Goal: Transaction & Acquisition: Subscribe to service/newsletter

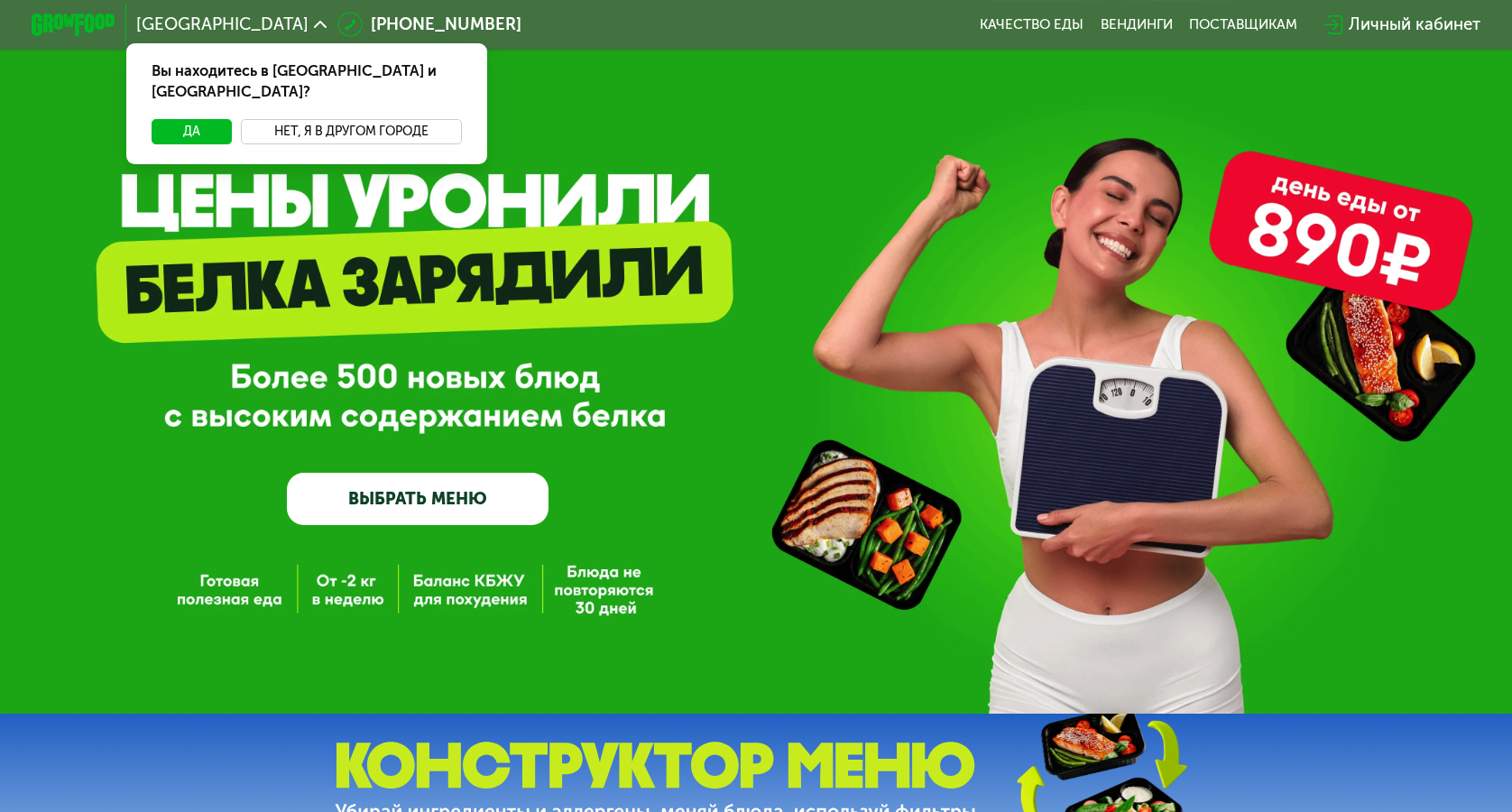
click at [344, 119] on button "Нет, я в другом городе" at bounding box center [351, 131] width 221 height 26
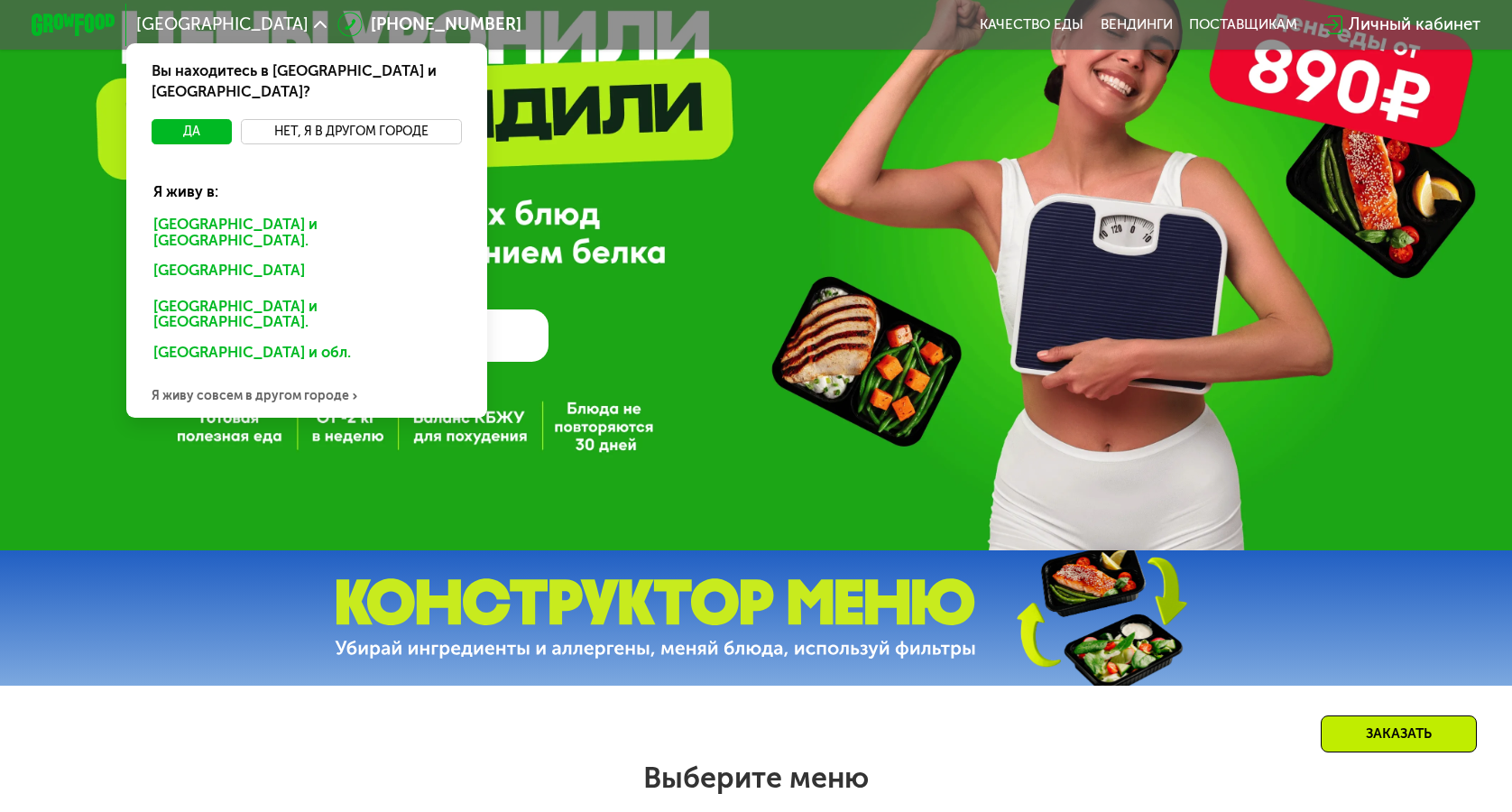
scroll to position [190, 0]
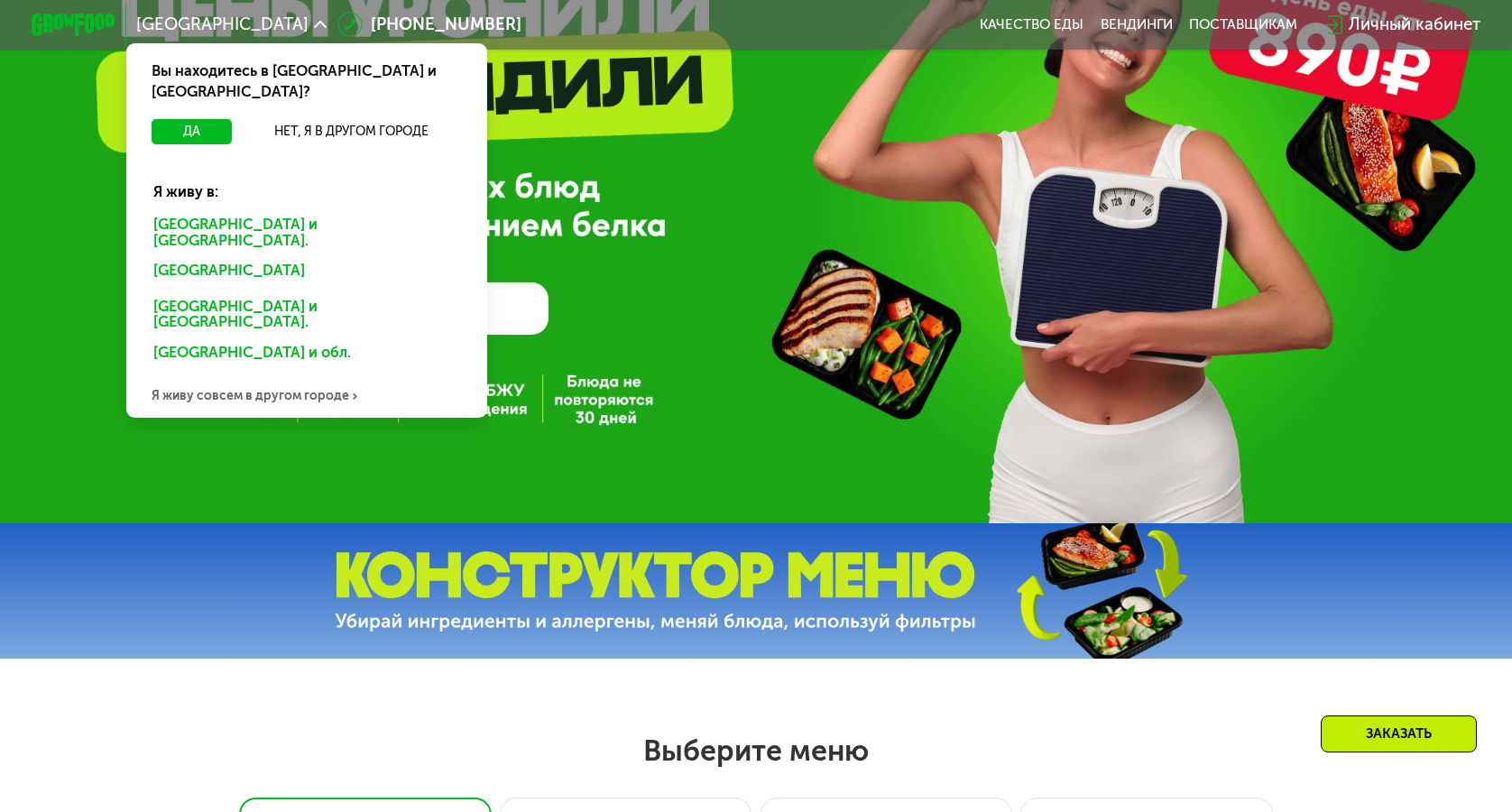
click at [269, 376] on div "Я живу совсем в другом городе" at bounding box center [307, 396] width 361 height 43
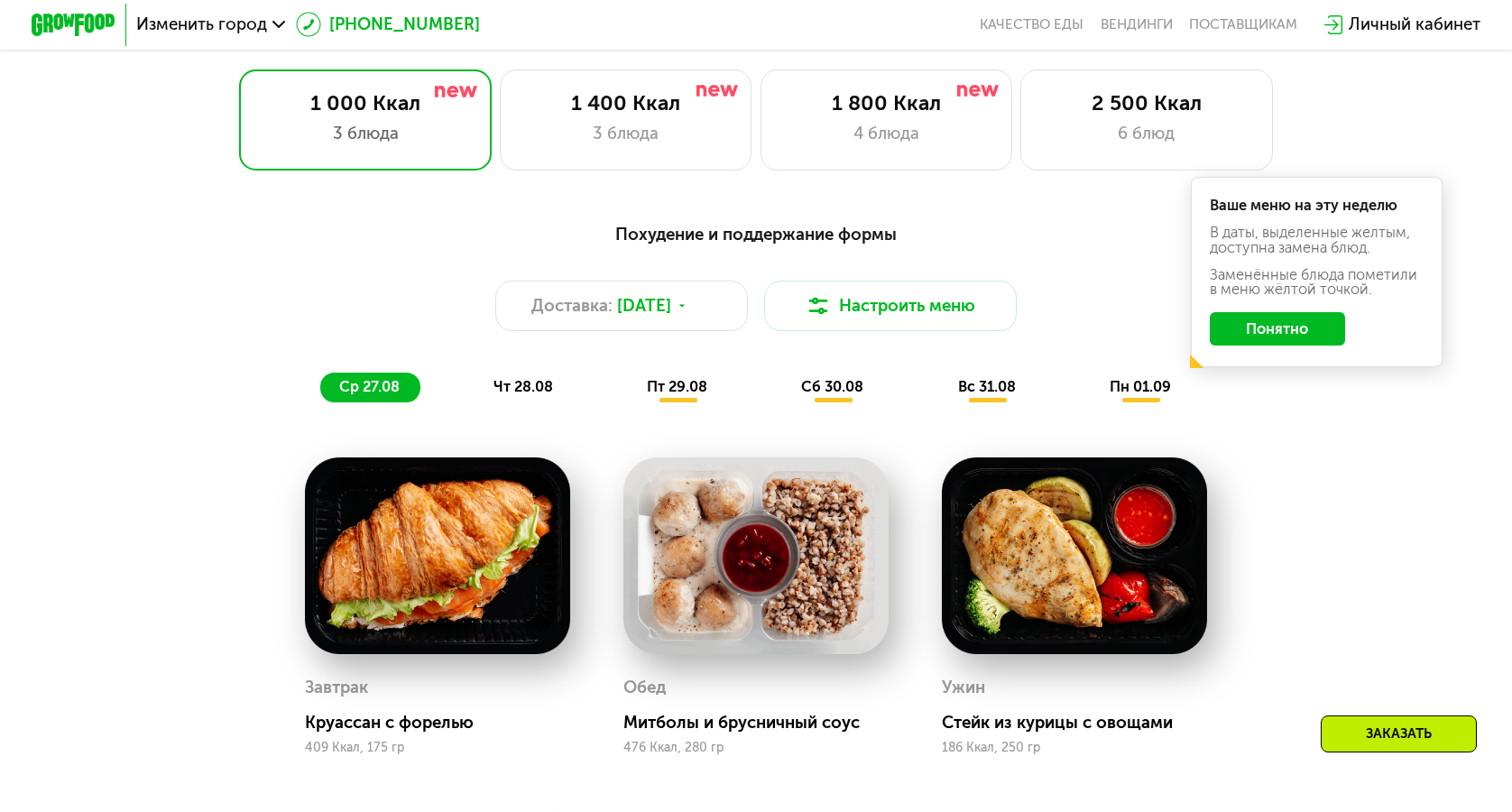
scroll to position [736, 0]
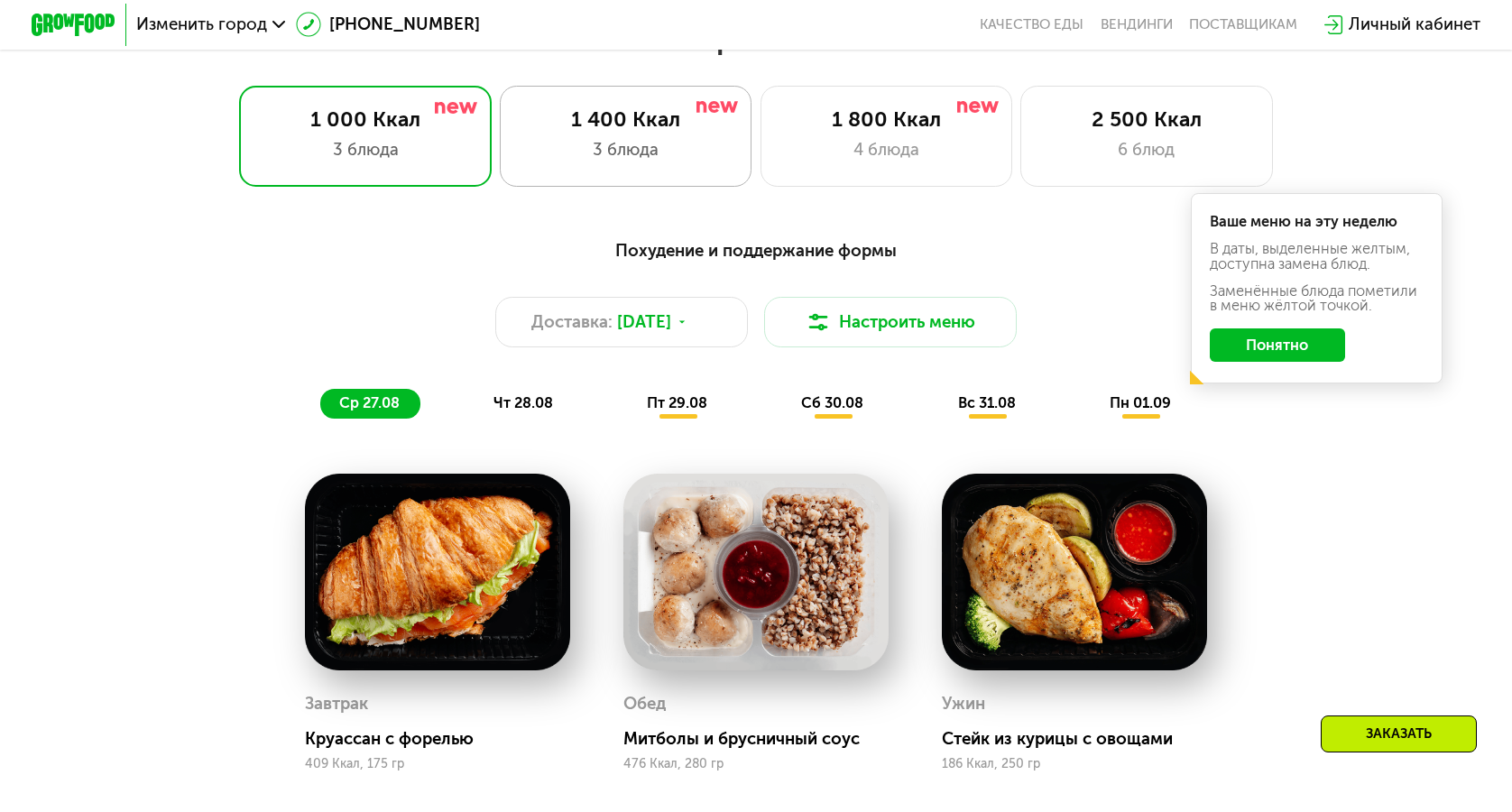
click at [632, 156] on div "3 блюда" at bounding box center [625, 149] width 208 height 26
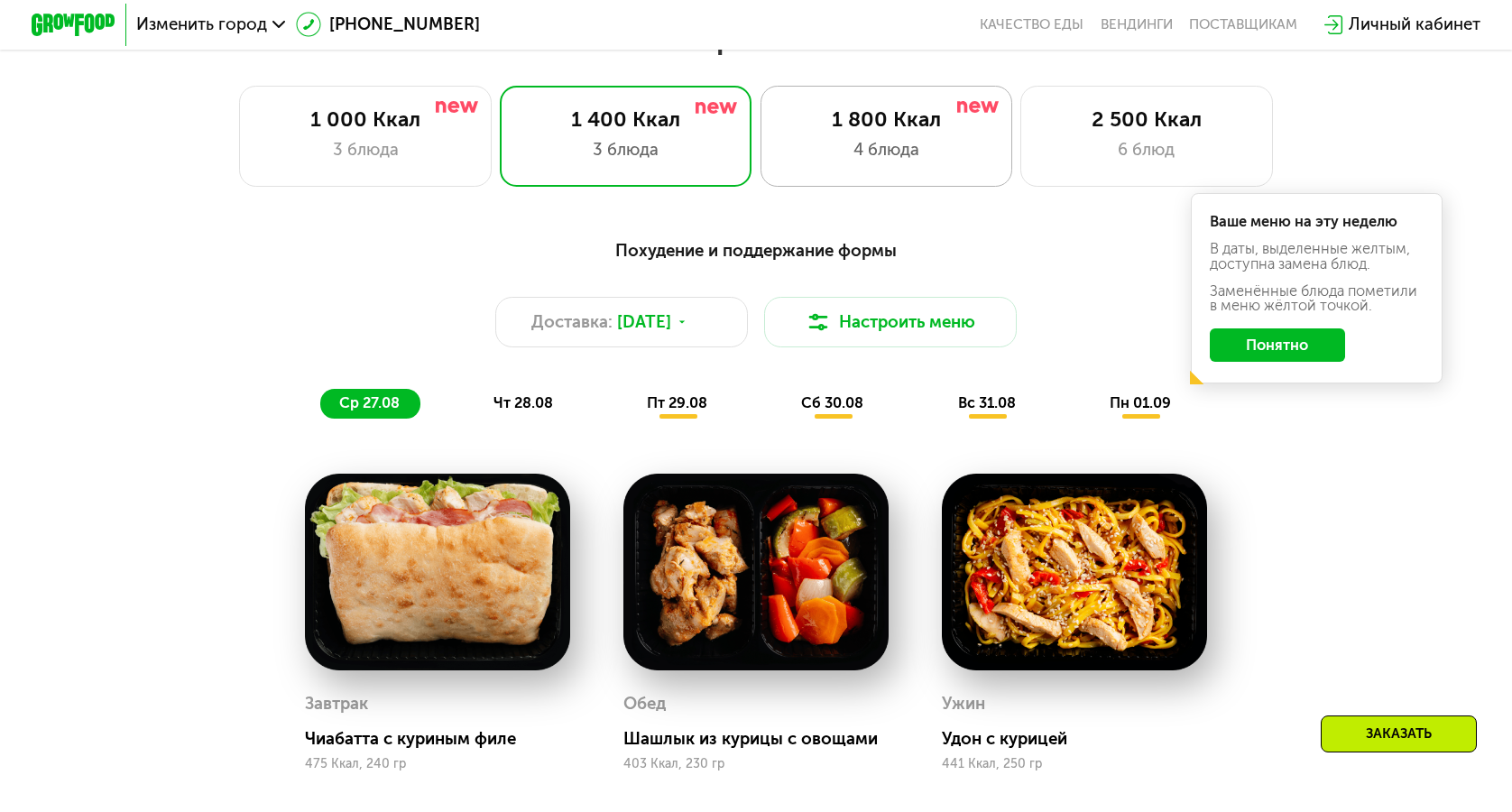
click at [920, 127] on div "1 800 Ккал" at bounding box center [886, 120] width 208 height 26
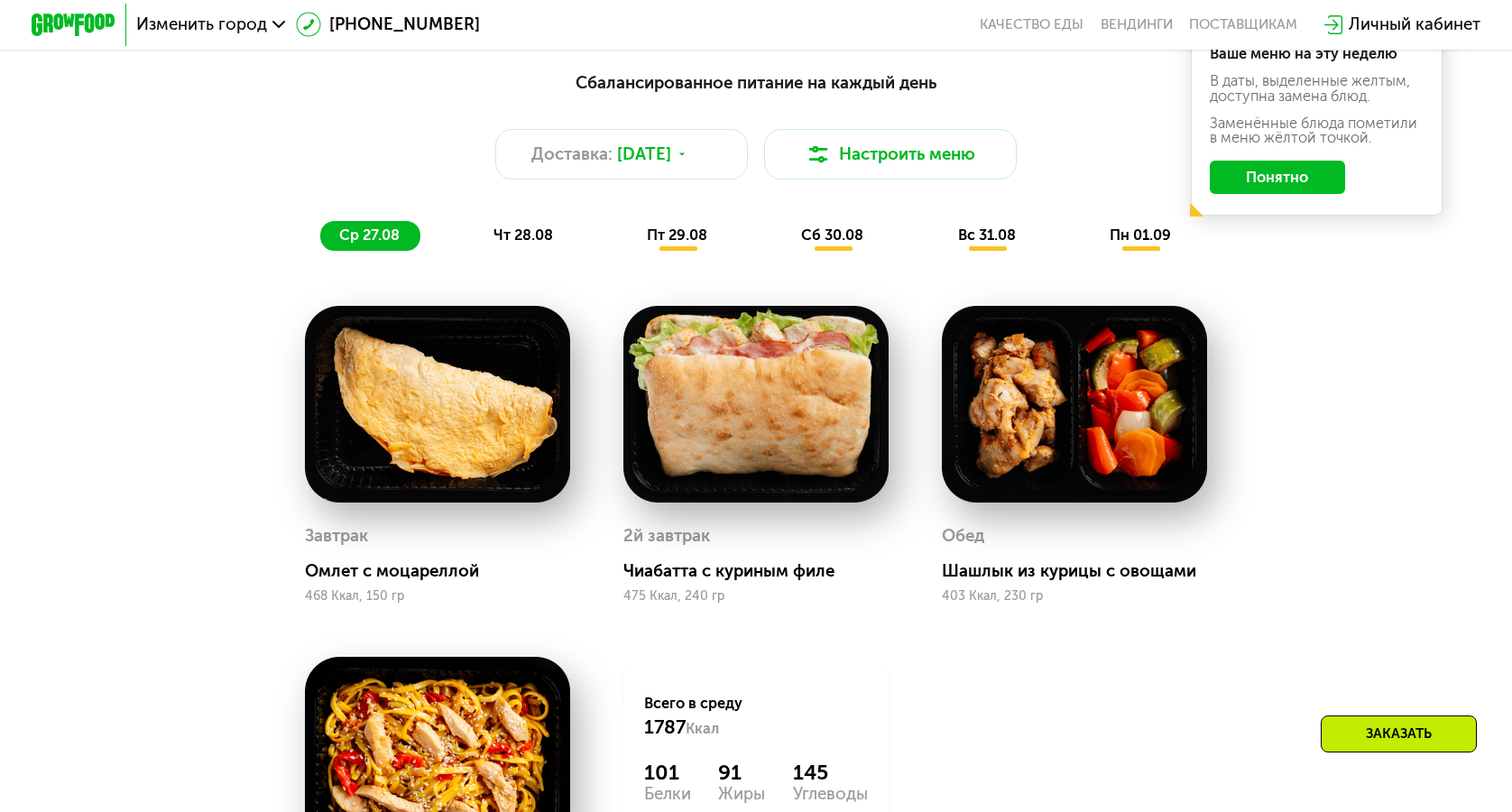
scroll to position [895, 0]
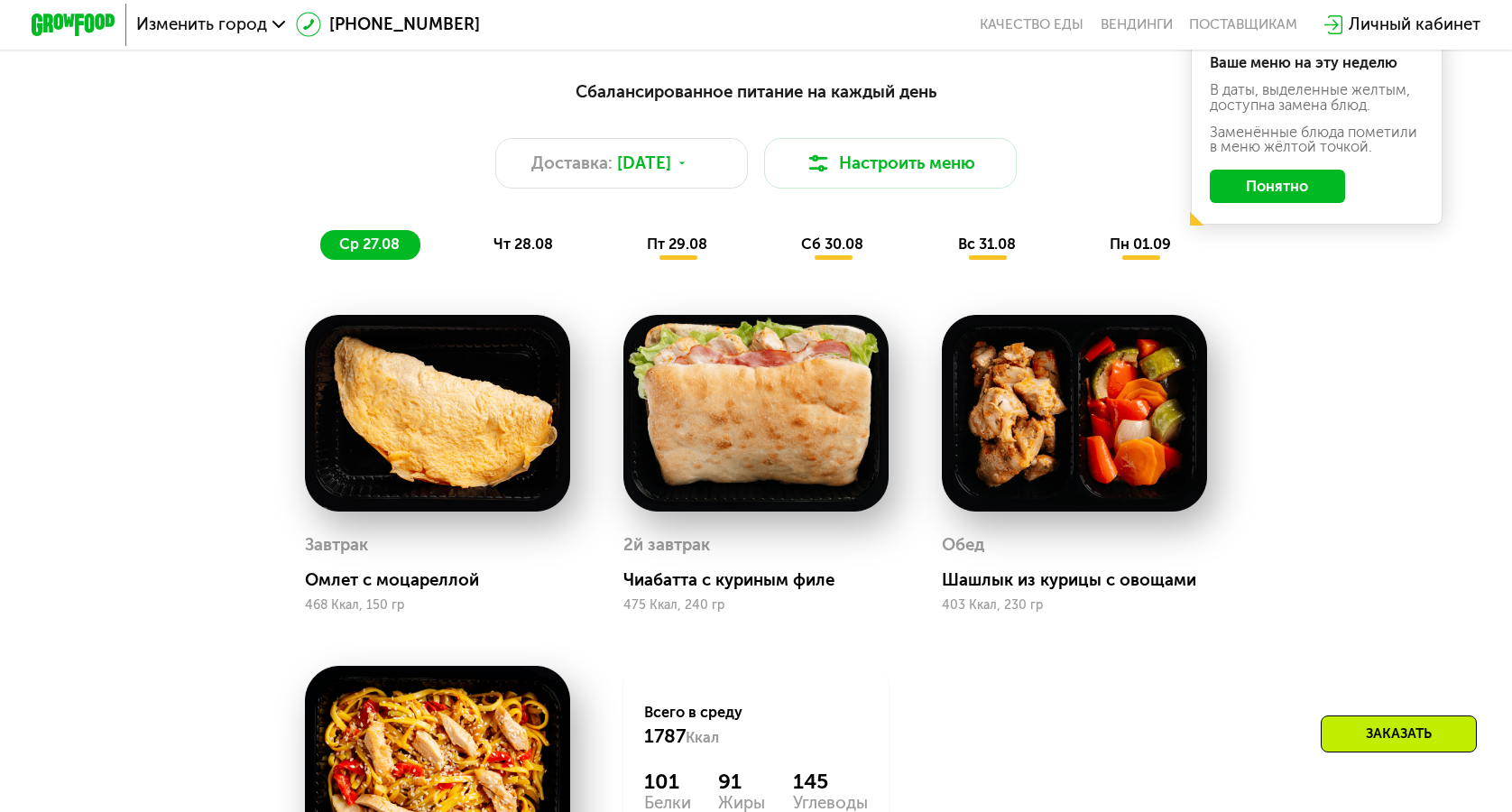
click at [628, 257] on div "чт 28.08" at bounding box center [678, 244] width 100 height 29
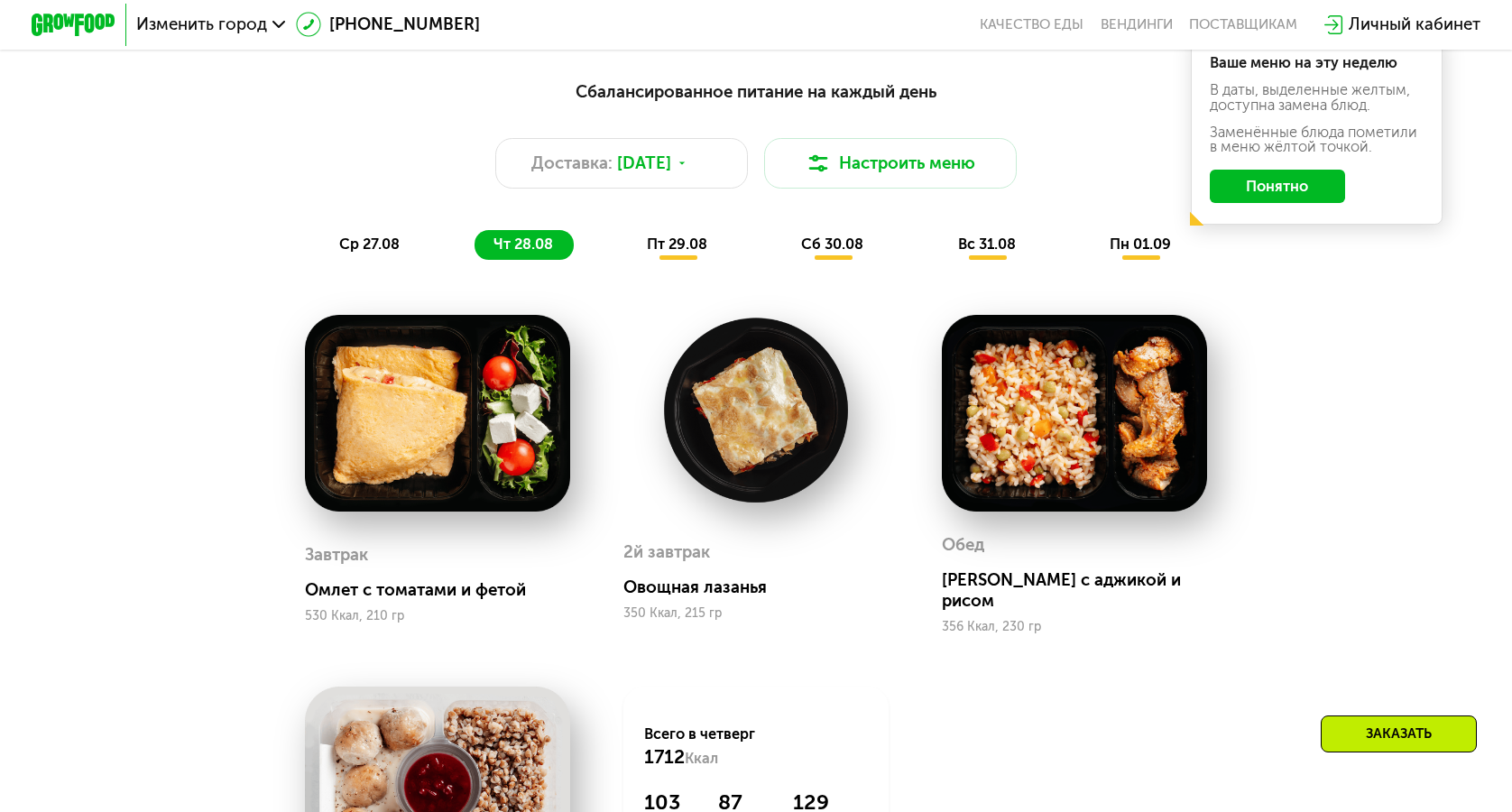
click at [667, 253] on span "пт 29.08" at bounding box center [678, 244] width 61 height 17
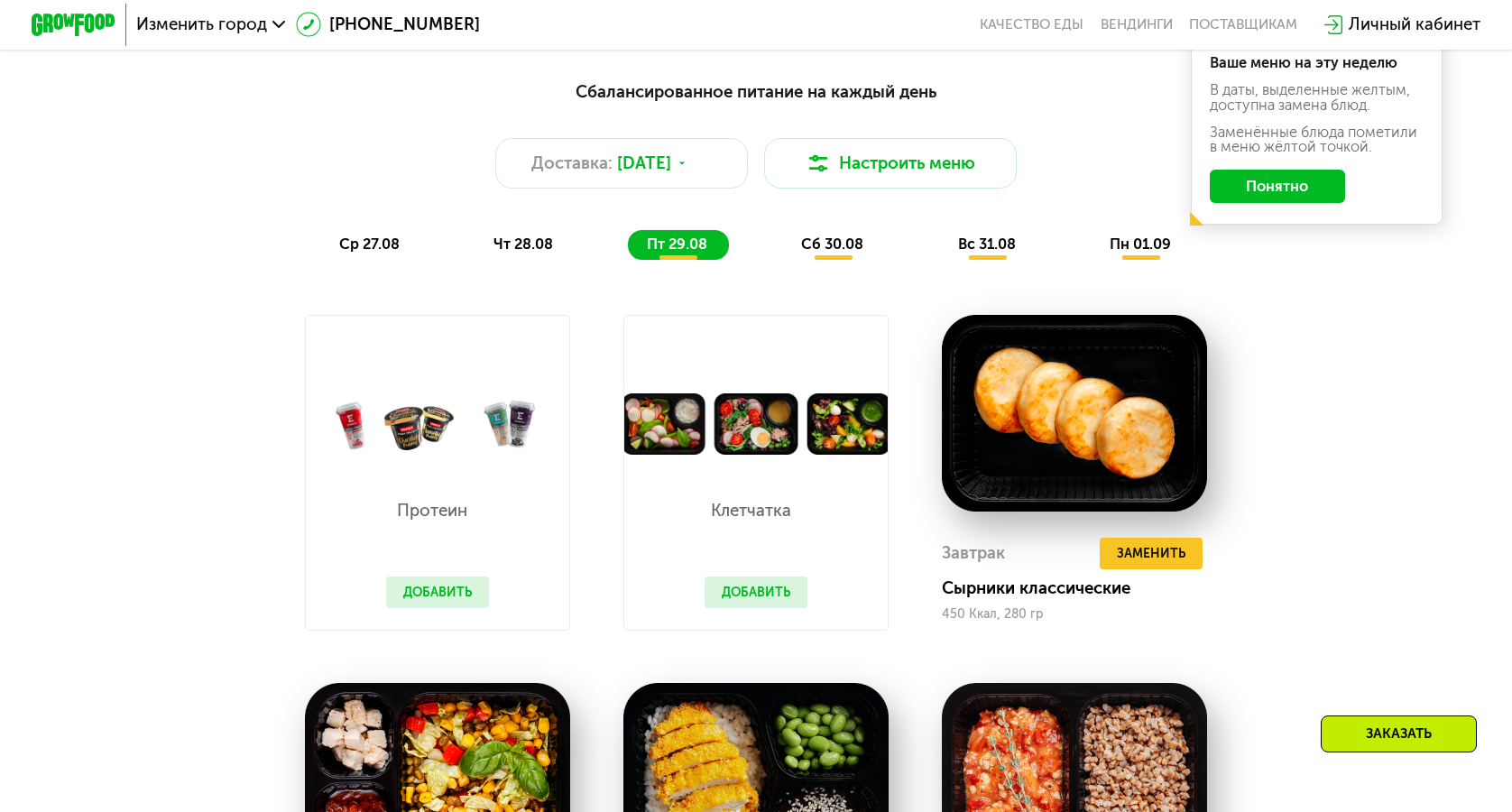
click at [828, 248] on span "сб 30.08" at bounding box center [833, 244] width 63 height 17
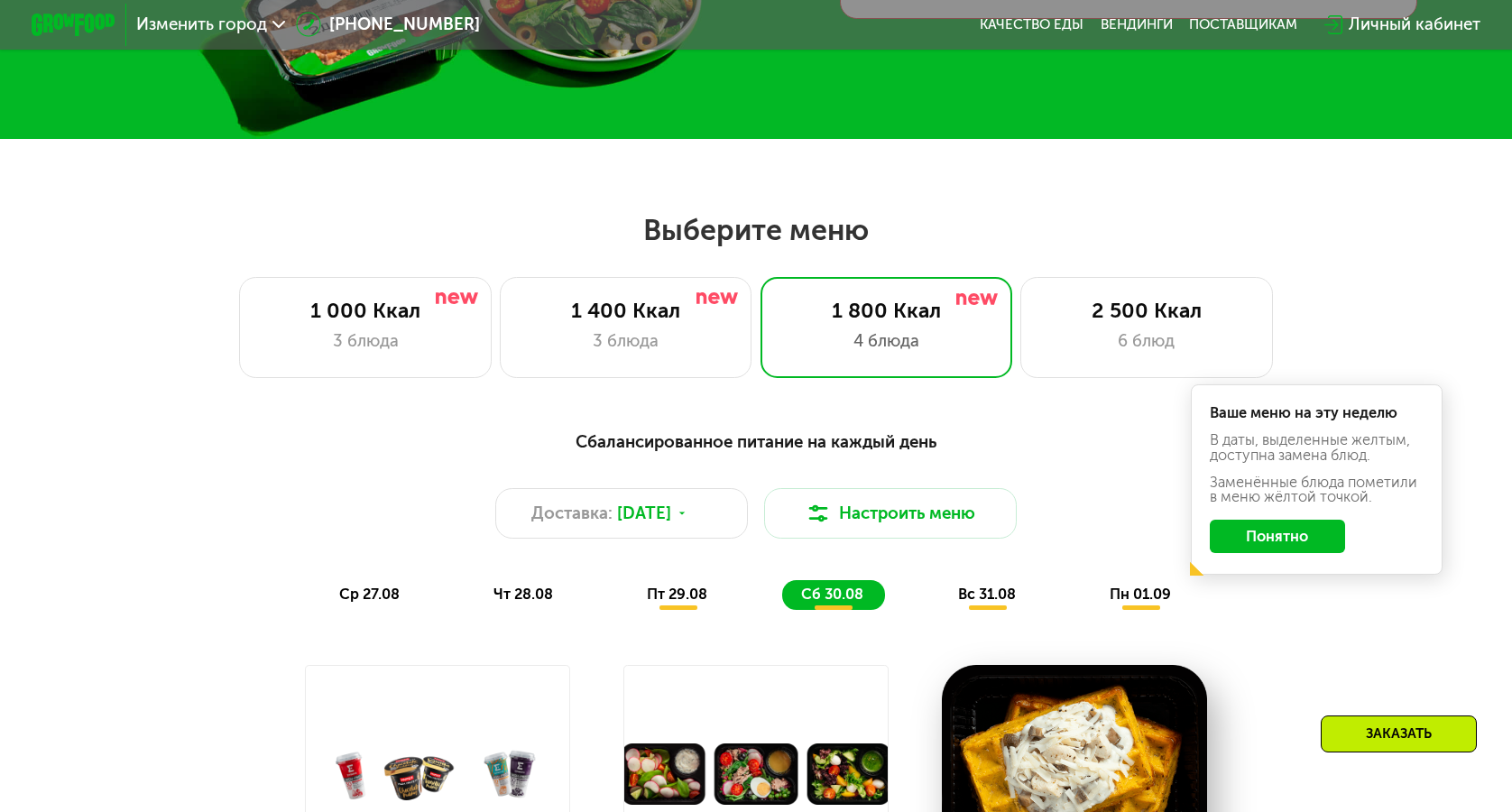
scroll to position [459, 0]
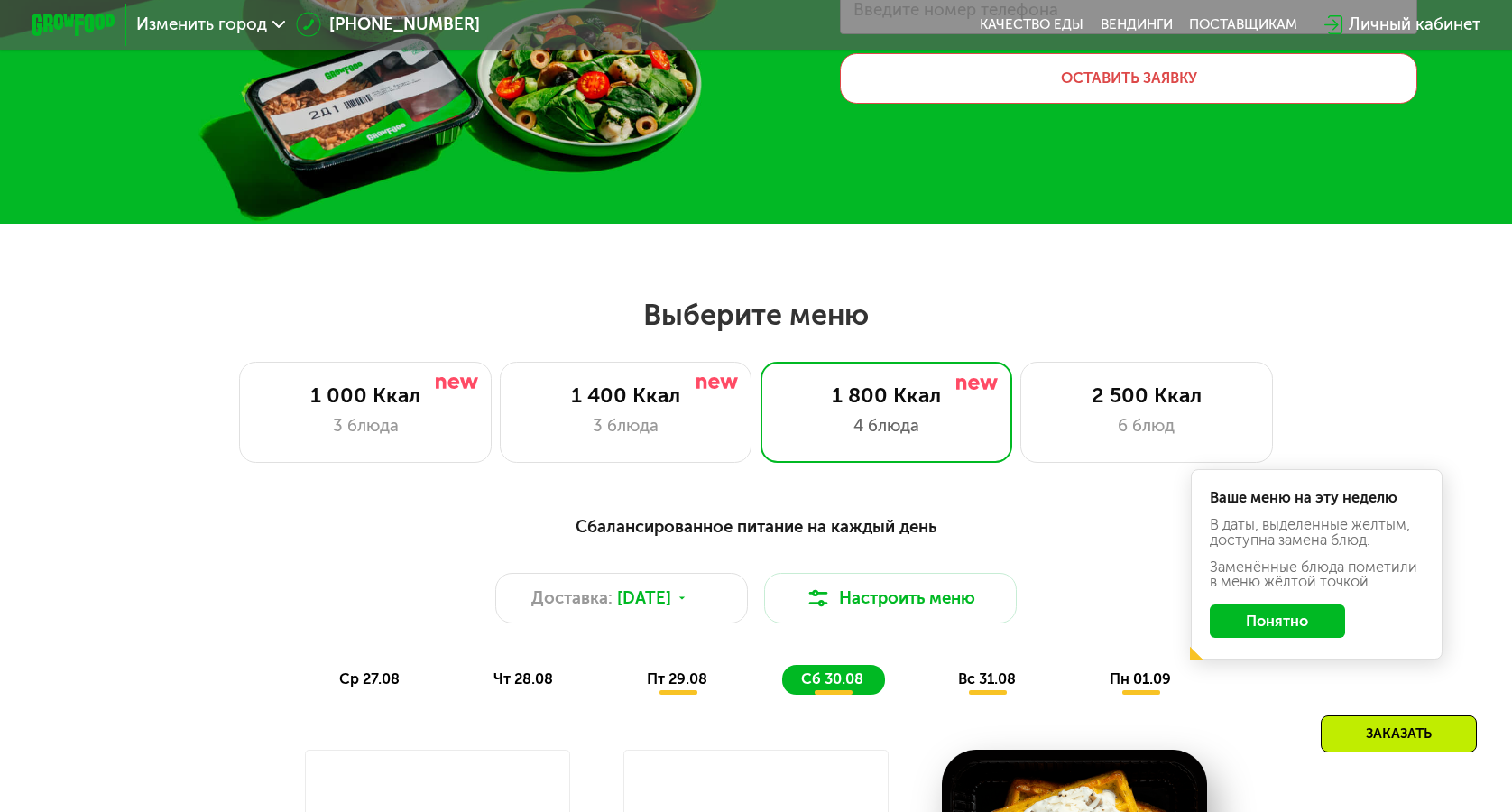
click at [250, 12] on div "Изменить город" at bounding box center [211, 26] width 169 height 38
click at [258, 31] on span "Изменить город" at bounding box center [201, 25] width 131 height 17
